Goal: Task Accomplishment & Management: Understand process/instructions

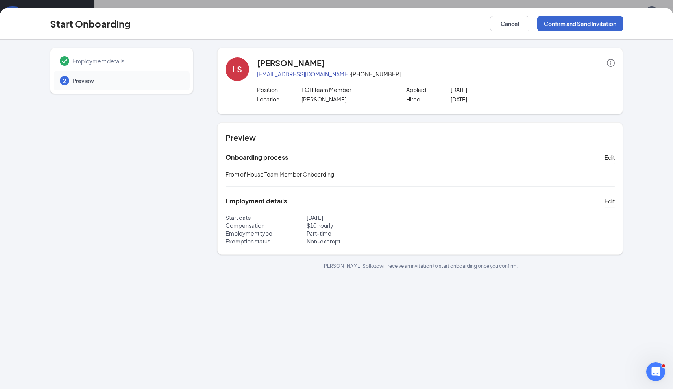
click at [569, 28] on button "Confirm and Send Invitation" at bounding box center [580, 24] width 86 height 16
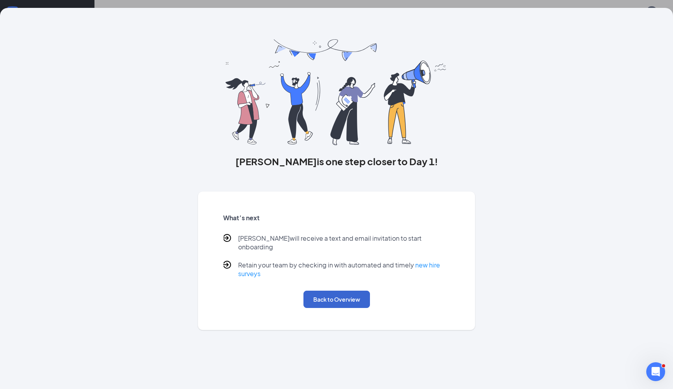
click at [341, 292] on button "Back to Overview" at bounding box center [336, 299] width 66 height 17
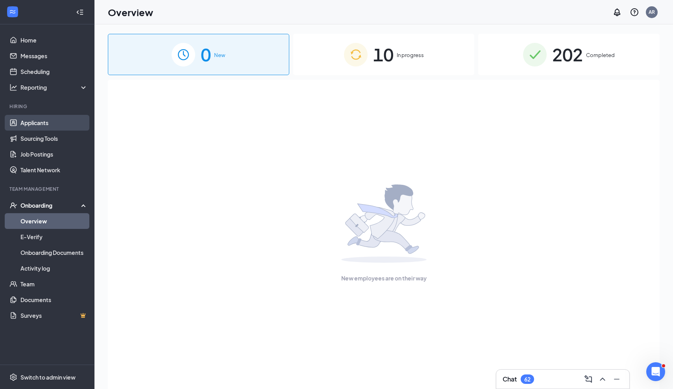
click at [46, 126] on link "Applicants" at bounding box center [53, 123] width 67 height 16
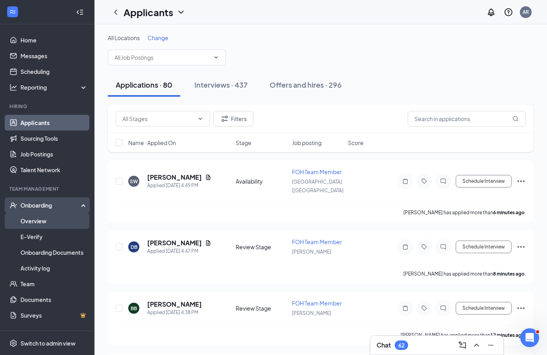
click at [42, 217] on link "Overview" at bounding box center [53, 221] width 67 height 16
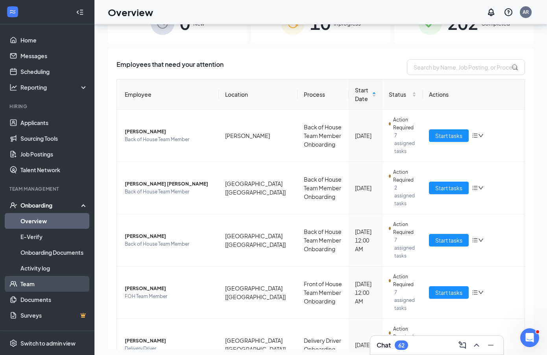
click at [23, 284] on link "Team" at bounding box center [53, 284] width 67 height 16
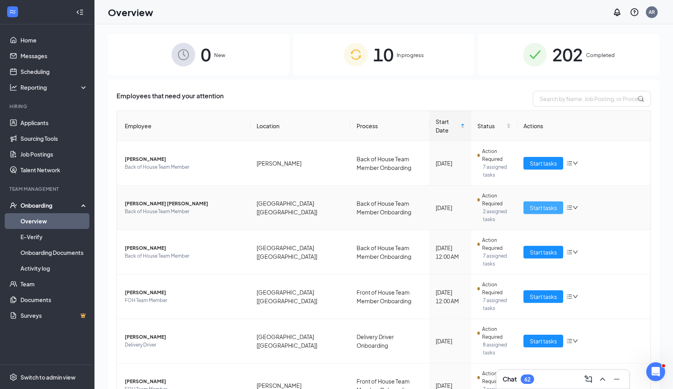
click at [538, 203] on span "Start tasks" at bounding box center [543, 207] width 27 height 9
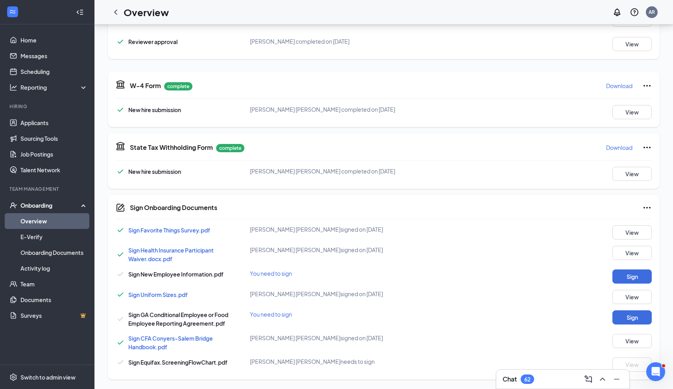
scroll to position [482, 0]
click at [168, 360] on span "Sign Equifax.ScreeningFlowChart.pdf" at bounding box center [177, 362] width 99 height 7
click at [186, 365] on span "Sign Equifax.ScreeningFlowChart.pdf" at bounding box center [177, 362] width 99 height 7
click at [645, 282] on button "Sign" at bounding box center [631, 276] width 39 height 14
click at [646, 210] on icon "Ellipses" at bounding box center [646, 207] width 9 height 9
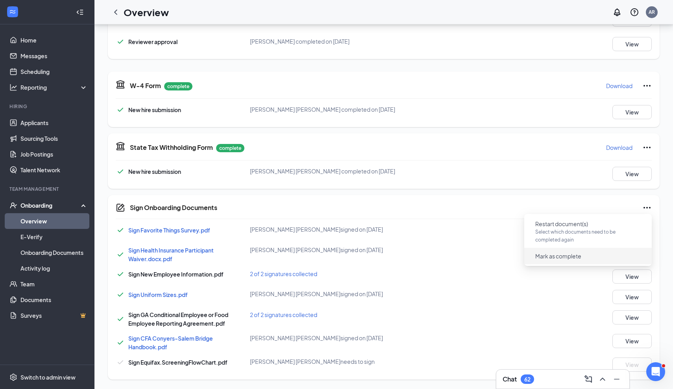
click at [568, 257] on span "Mark as complete" at bounding box center [558, 256] width 46 height 8
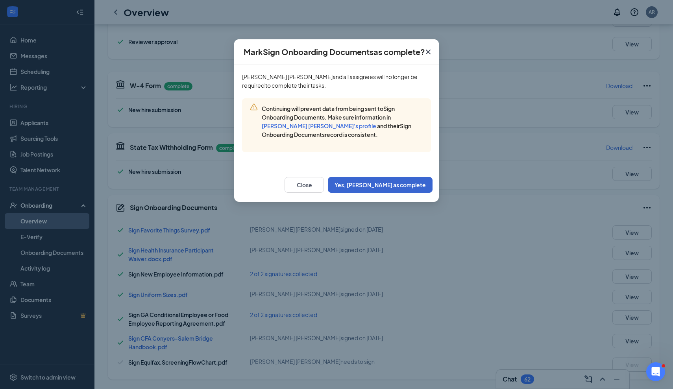
click at [402, 188] on button "Yes, [PERSON_NAME] as complete" at bounding box center [380, 185] width 105 height 16
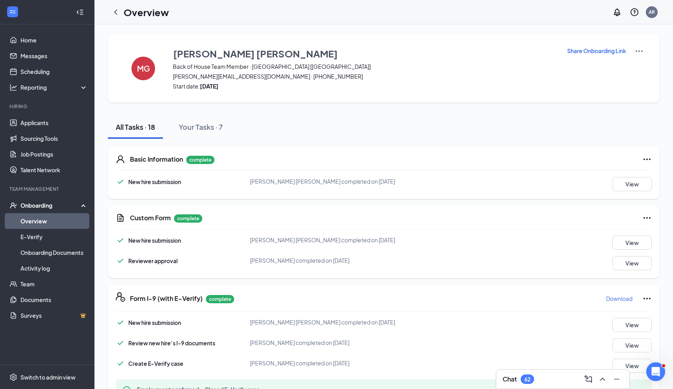
scroll to position [0, 0]
click at [120, 12] on icon "ChevronLeft" at bounding box center [115, 11] width 9 height 9
